Goal: Information Seeking & Learning: Compare options

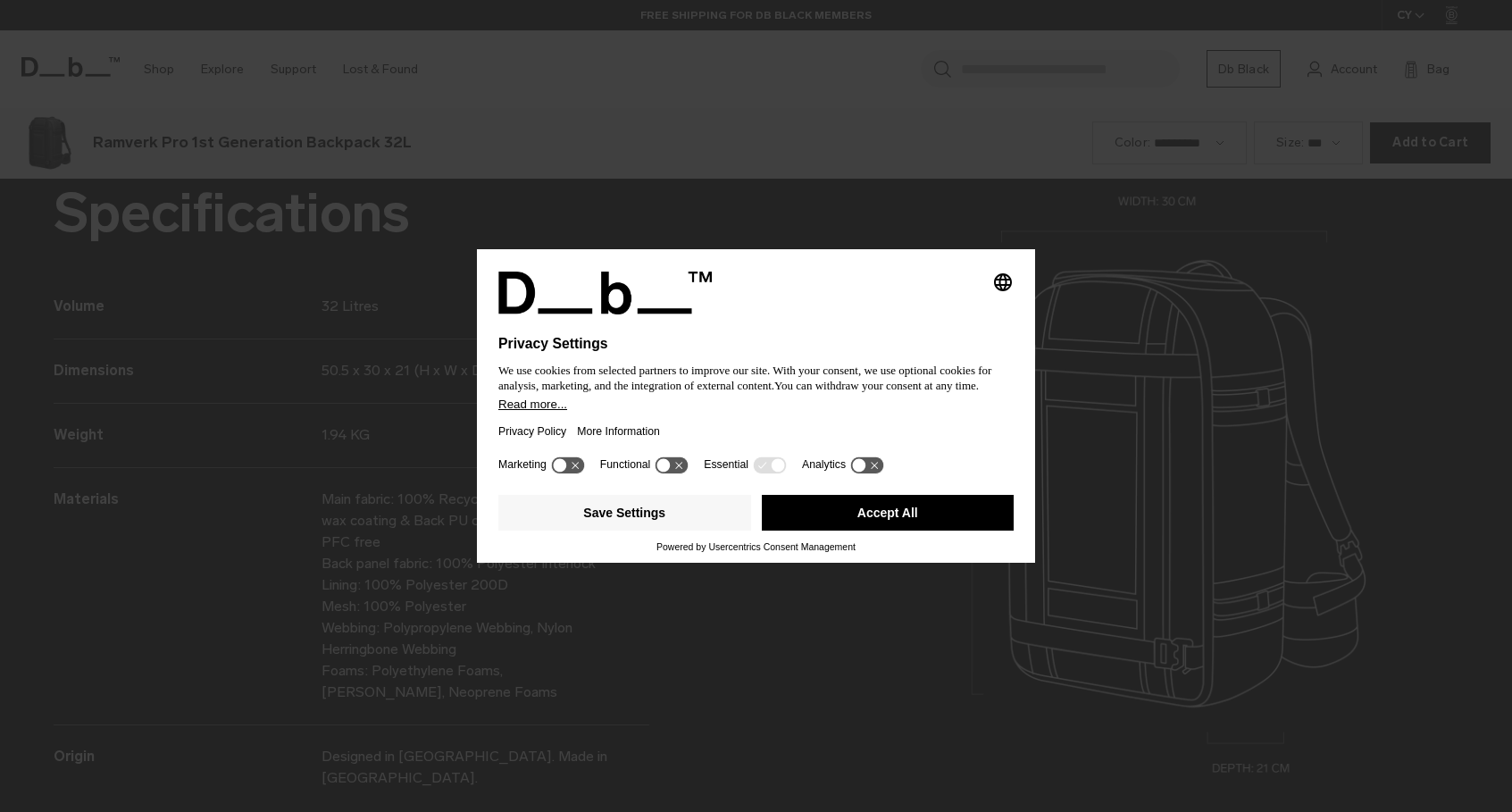
scroll to position [2437, 0]
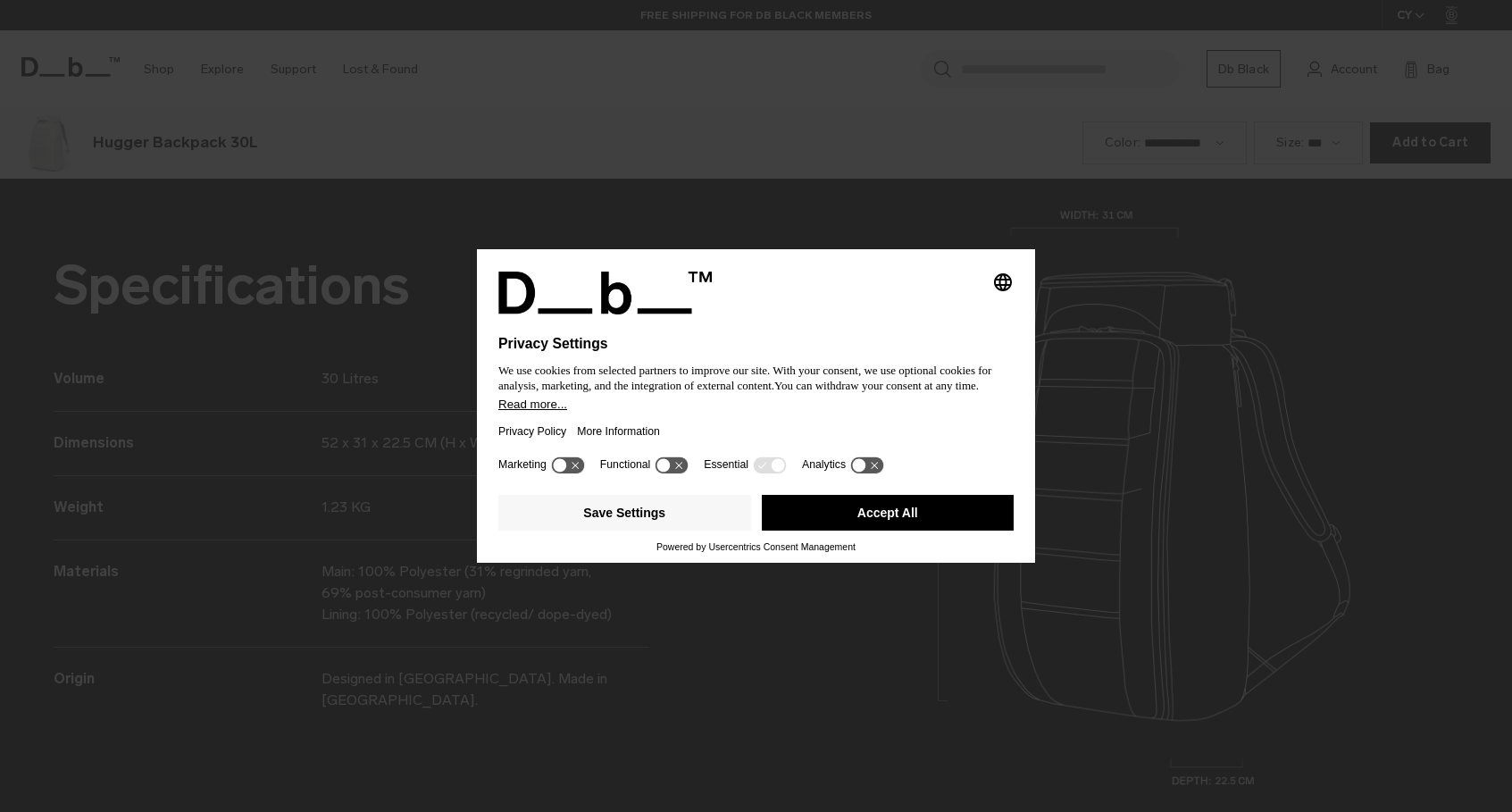
scroll to position [2437, 0]
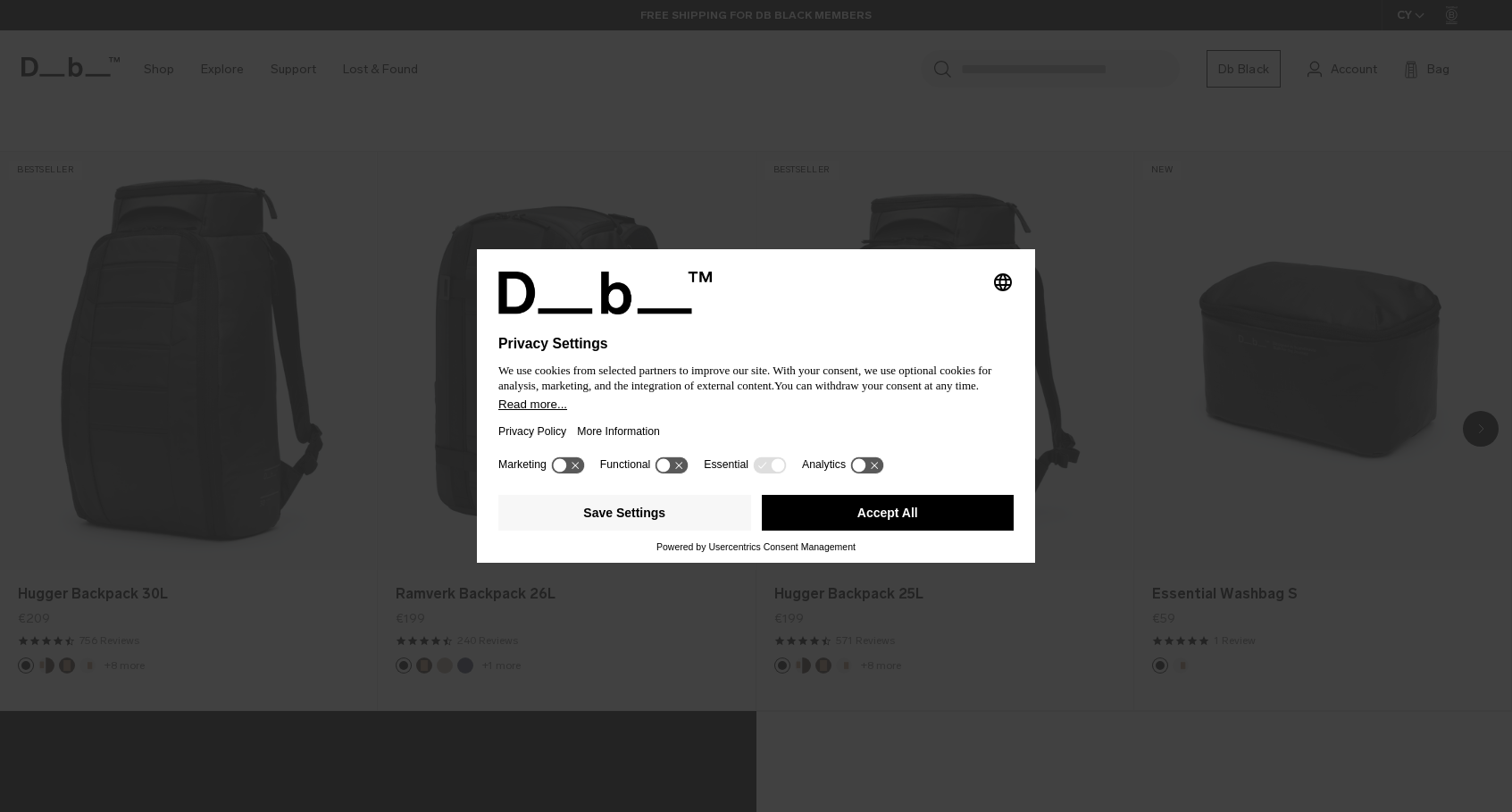
scroll to position [1508, 0]
